Goal: Information Seeking & Learning: Learn about a topic

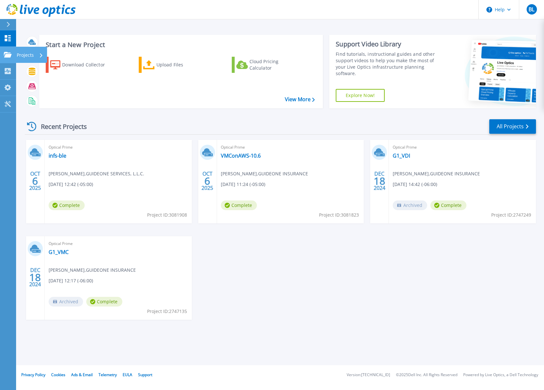
click at [10, 56] on icon at bounding box center [8, 54] width 8 height 5
click at [234, 299] on div "OCT 6 2025 Optical Prime infs-ble Brandon Le , GUIDEONE SERVICES, L.L.C. 10/06/…" at bounding box center [278, 236] width 517 height 193
click at [242, 157] on link "VMConAWS-10.6" at bounding box center [241, 155] width 40 height 6
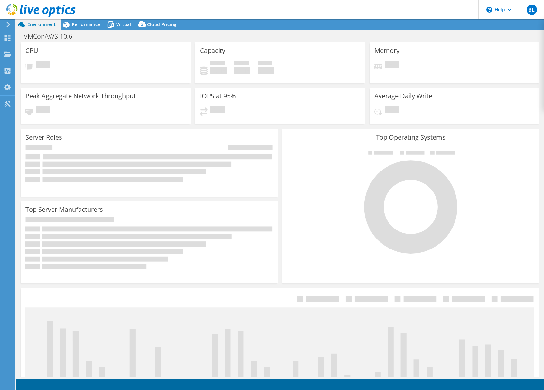
select select "USD"
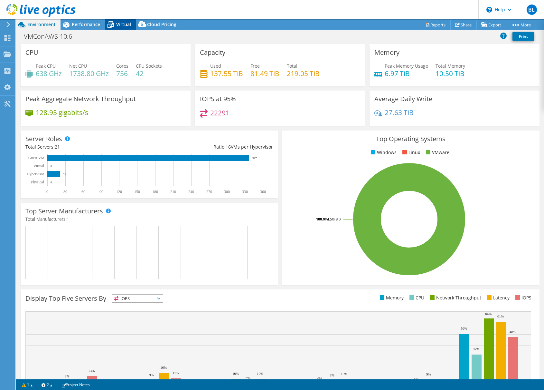
click at [121, 27] on div "Virtual" at bounding box center [120, 24] width 31 height 10
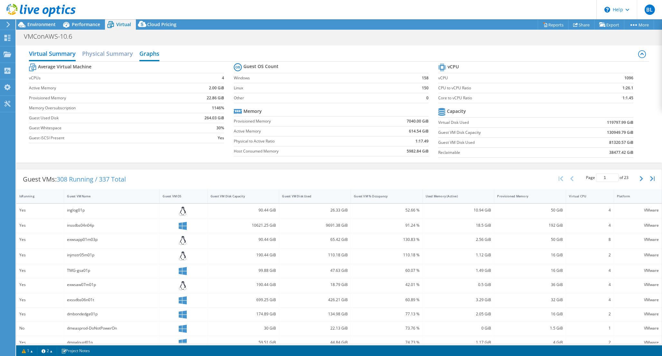
click at [155, 54] on h2 "Graphs" at bounding box center [149, 54] width 20 height 14
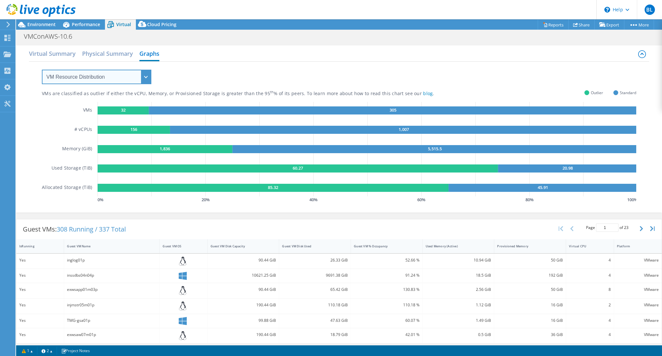
select select "Over Provisioning"
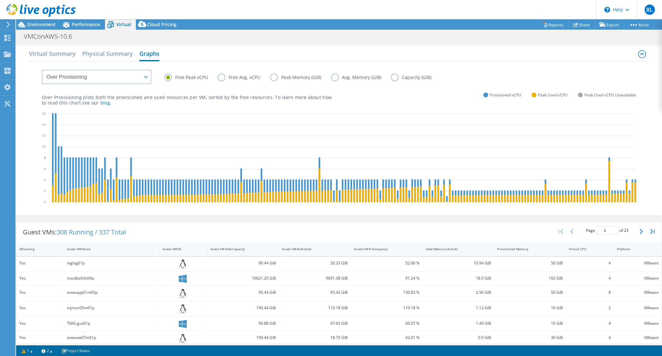
click at [273, 78] on label "Peak Memory (GiB)" at bounding box center [300, 77] width 61 height 8
click at [0, 0] on input "Peak Memory (GiB)" at bounding box center [0, 0] width 0 height 0
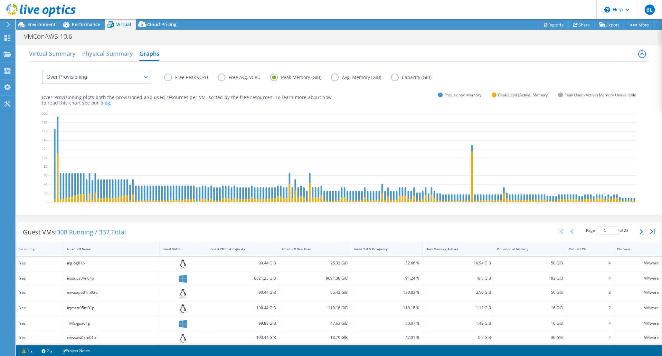
click at [170, 77] on label "Free Peak vCPU" at bounding box center [190, 77] width 53 height 8
click at [0, 0] on input "Free Peak vCPU" at bounding box center [0, 0] width 0 height 0
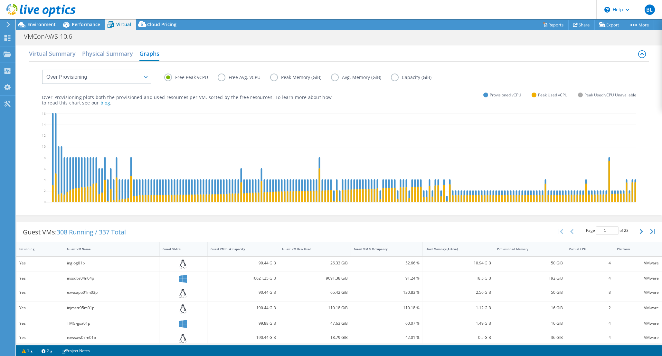
click at [275, 79] on label "Peak Memory (GiB)" at bounding box center [300, 77] width 61 height 8
click at [0, 0] on input "Peak Memory (GiB)" at bounding box center [0, 0] width 0 height 0
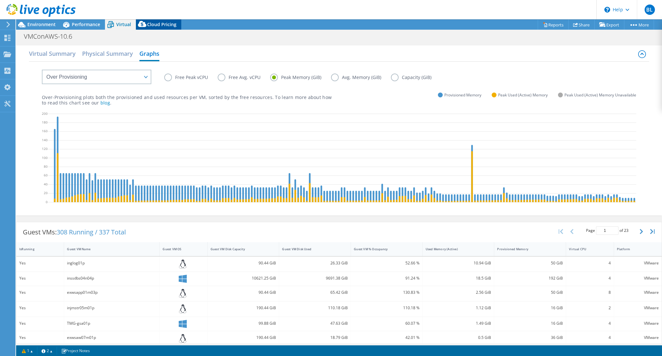
click at [165, 25] on span "Cloud Pricing" at bounding box center [161, 24] width 29 height 6
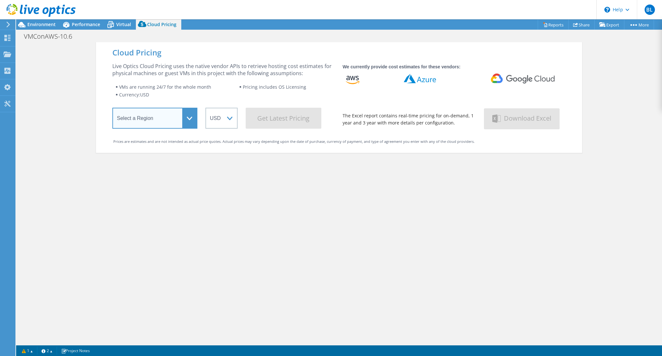
select select "USEast"
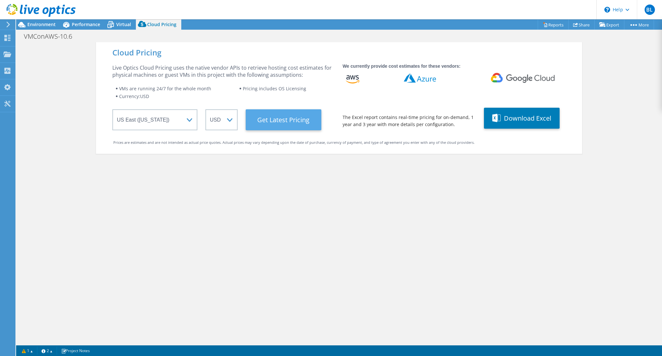
click at [297, 120] on Latest "Get Latest Pricing" at bounding box center [284, 119] width 76 height 21
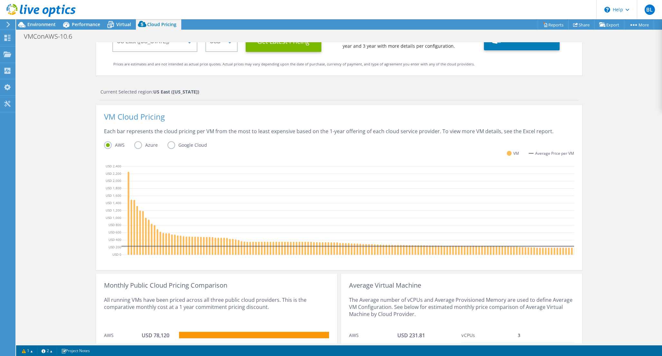
scroll to position [85, 0]
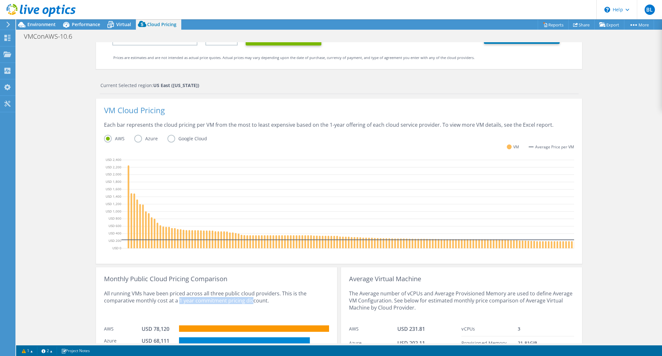
drag, startPoint x: 178, startPoint y: 300, endPoint x: 263, endPoint y: 304, distance: 84.8
click at [263, 304] on div "All running VMs have been priced across all three public cloud providers. This …" at bounding box center [216, 302] width 225 height 40
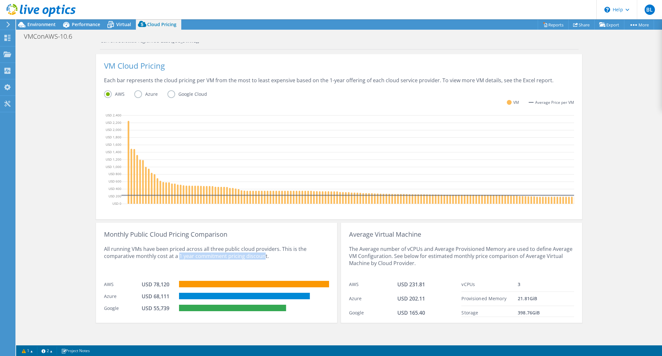
scroll to position [130, 0]
click at [113, 30] on icon at bounding box center [110, 24] width 11 height 11
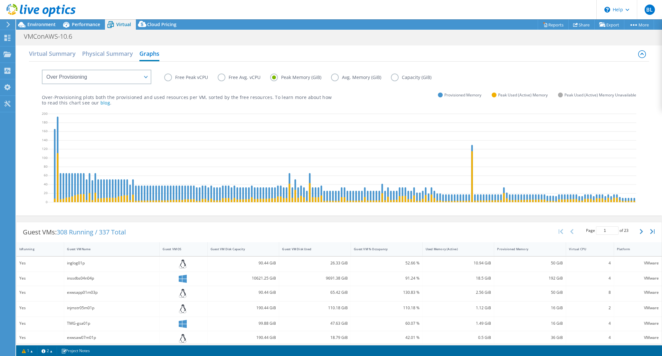
scroll to position [0, 0]
click at [91, 29] on div "Performance" at bounding box center [83, 24] width 44 height 10
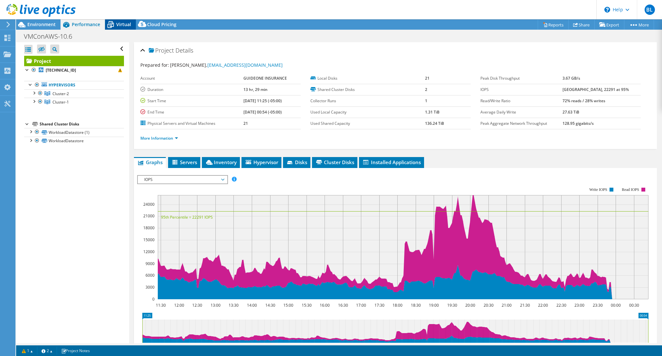
click at [118, 23] on span "Virtual" at bounding box center [123, 24] width 15 height 6
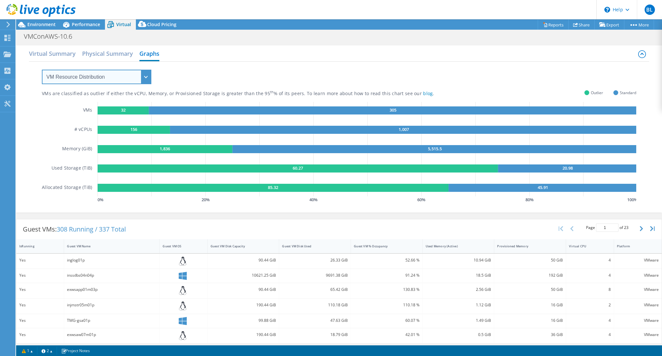
select select "Over Provisioning"
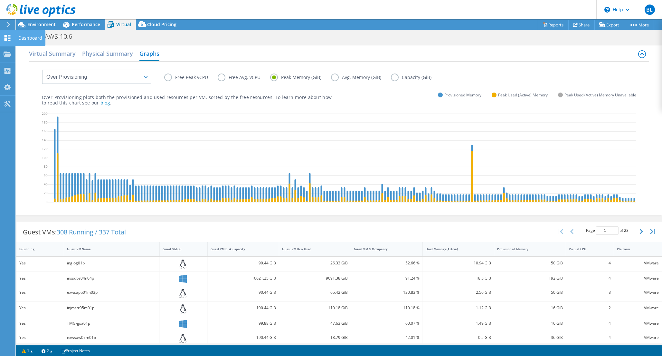
click at [8, 36] on icon at bounding box center [8, 38] width 8 height 6
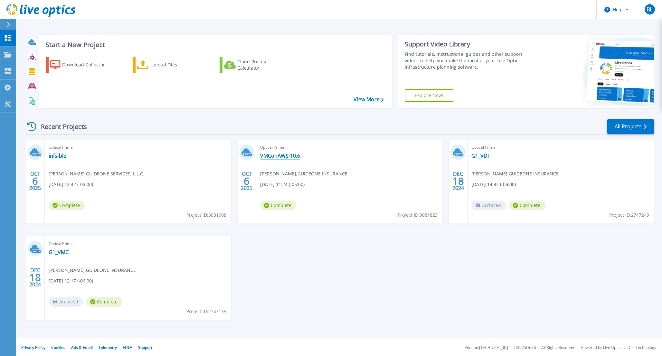
click at [271, 154] on link "VMConAWS-10.6" at bounding box center [280, 155] width 40 height 6
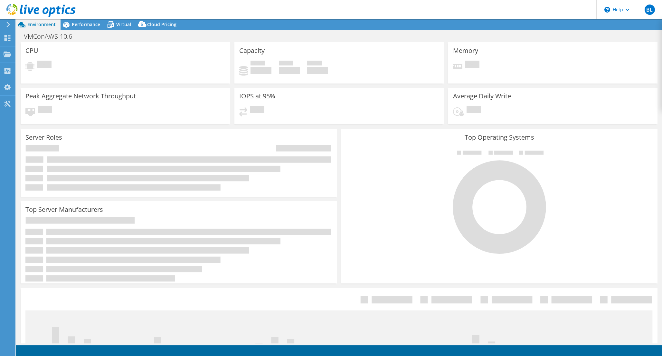
select select "USEast"
select select "USD"
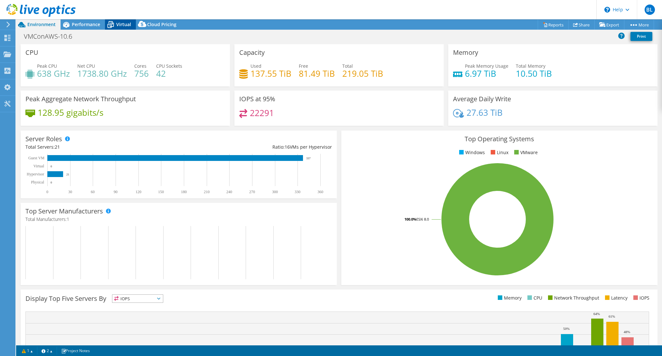
click at [128, 26] on span "Virtual" at bounding box center [123, 24] width 15 height 6
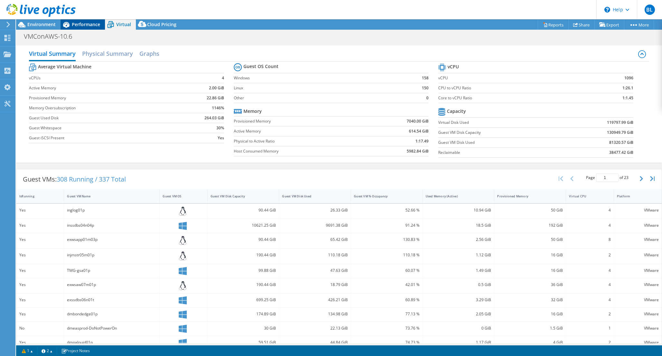
click at [89, 21] on span "Performance" at bounding box center [86, 24] width 28 height 6
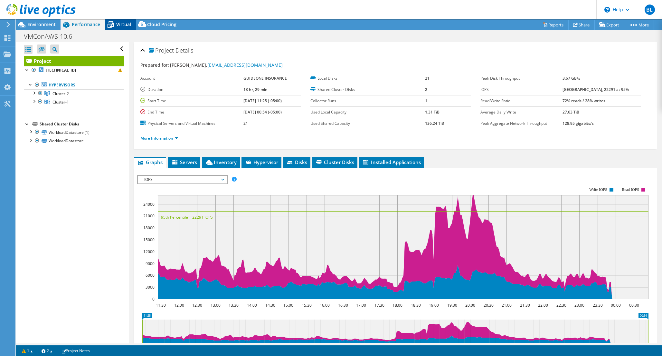
click at [116, 26] on icon at bounding box center [110, 24] width 11 height 11
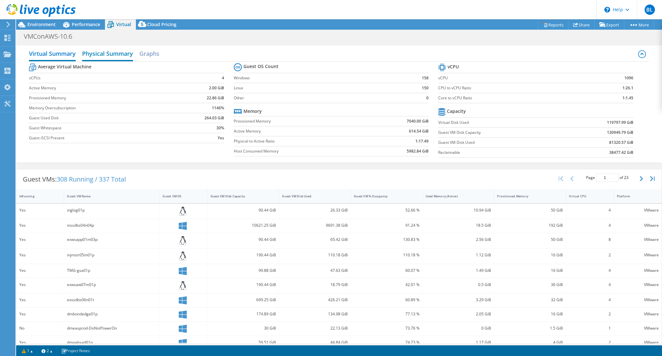
click at [129, 47] on h2 "Physical Summary" at bounding box center [107, 54] width 51 height 14
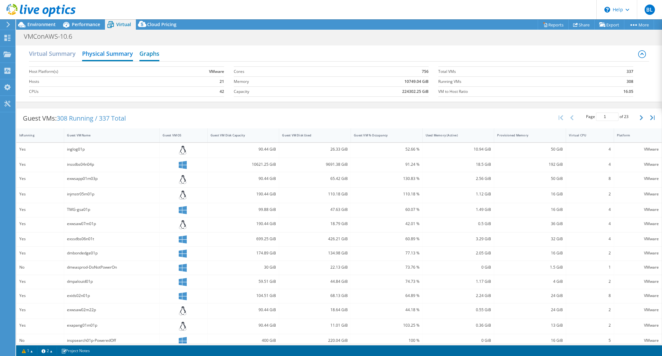
click at [153, 55] on h2 "Graphs" at bounding box center [149, 54] width 20 height 14
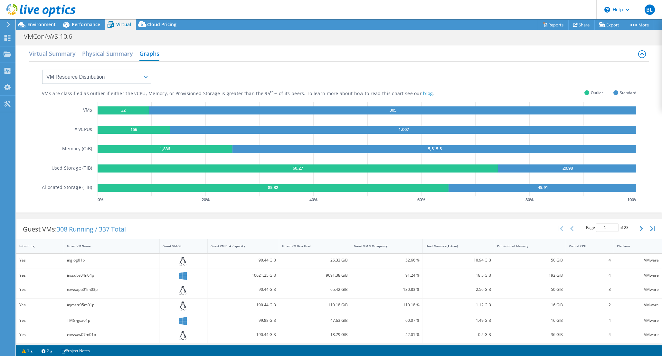
click at [193, 64] on div "VMs are classified as outlier if either the vCPU, Memory, or Provisioned Storag…" at bounding box center [339, 133] width 595 height 143
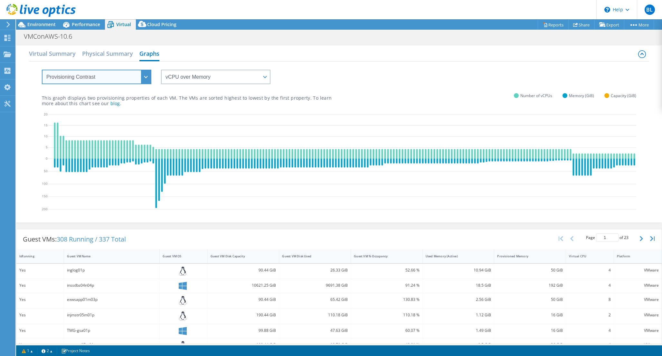
select select "VM Resource Distribution"
